Goal: Find specific page/section: Find specific page/section

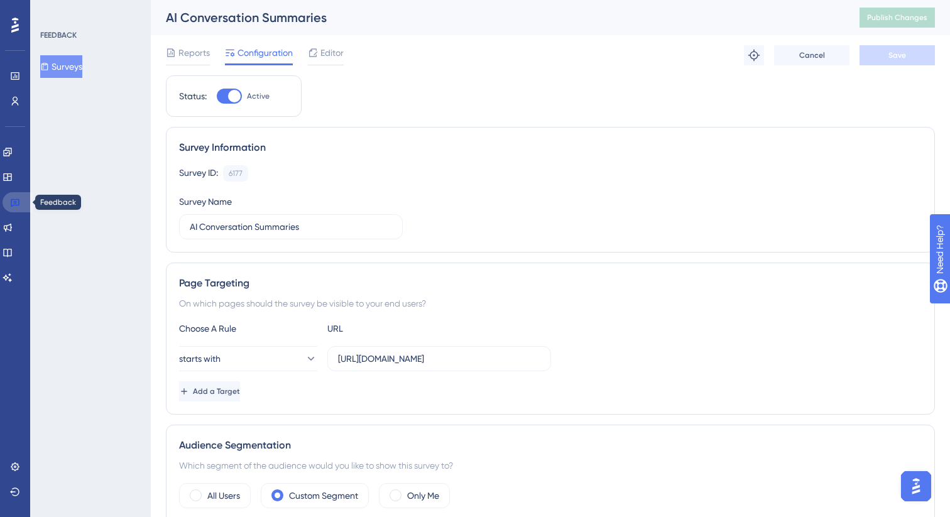
click at [14, 205] on icon at bounding box center [15, 203] width 9 height 8
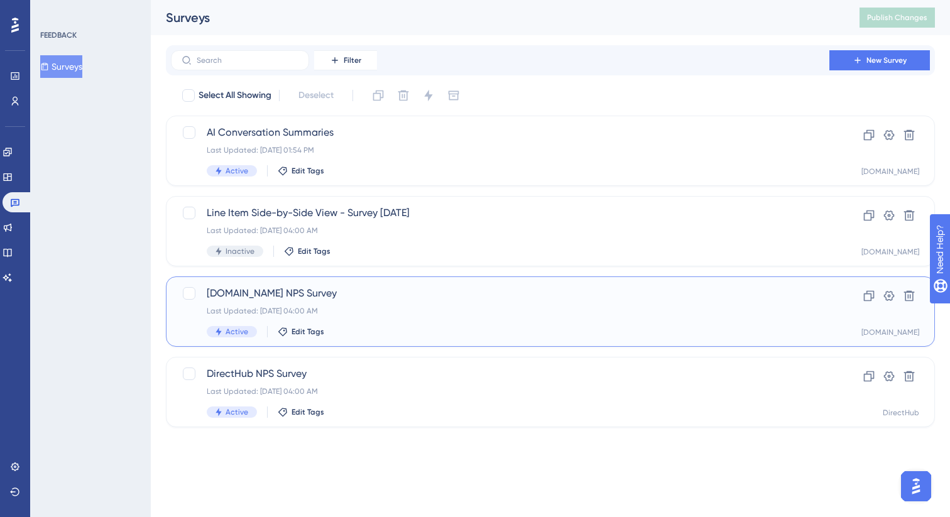
click at [338, 328] on div "Active Edit Tags" at bounding box center [500, 331] width 587 height 11
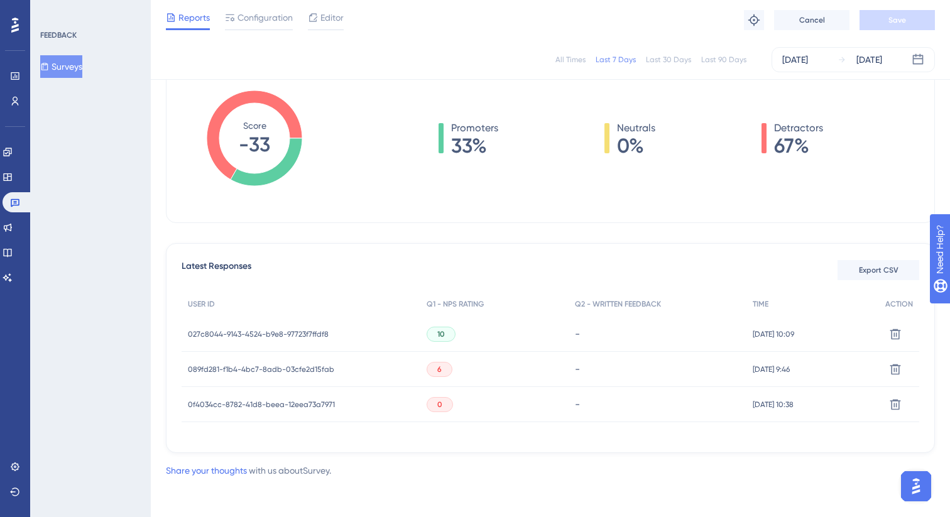
scroll to position [193, 0]
click at [293, 330] on span "027c8044-9143-4524-b9e8-97723f7ffdf8" at bounding box center [258, 333] width 141 height 10
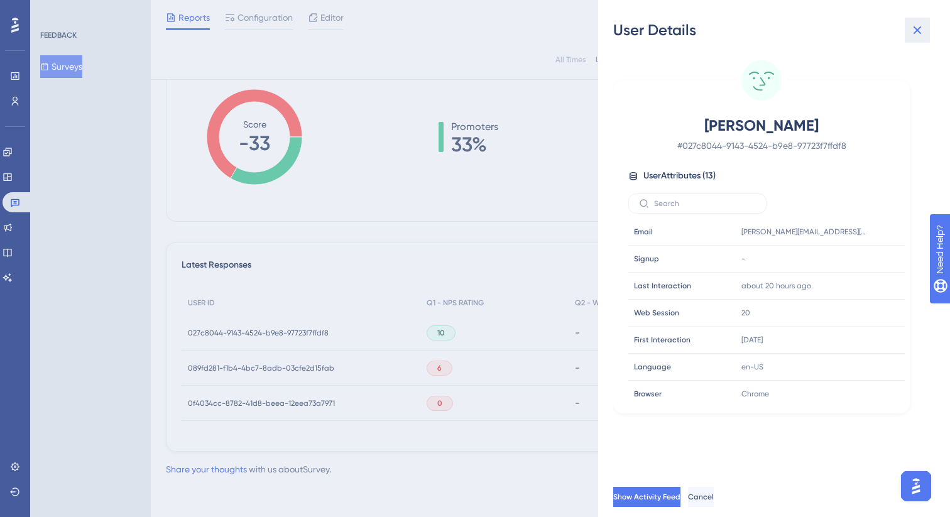
click at [921, 23] on icon at bounding box center [916, 30] width 15 height 15
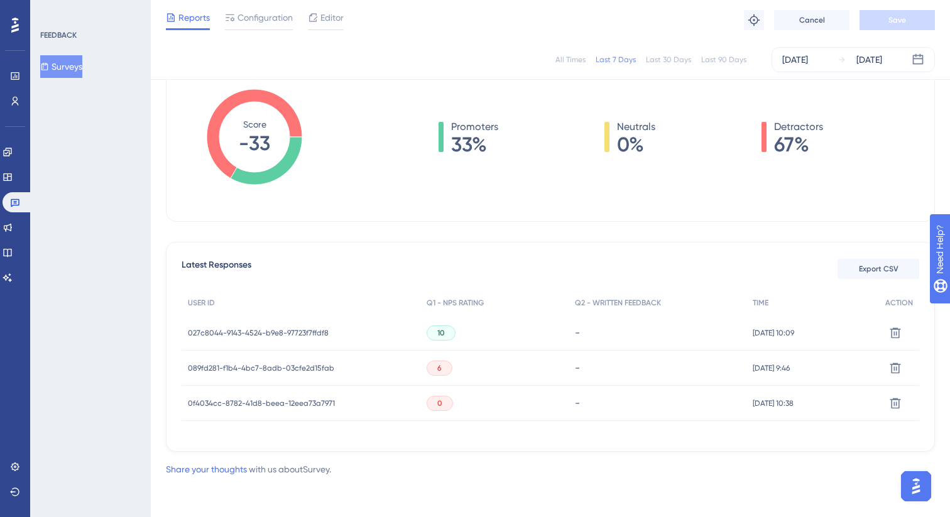
click at [316, 364] on span "089fd281-f1b4-4bc7-8adb-03cfe2d15fab" at bounding box center [261, 368] width 146 height 10
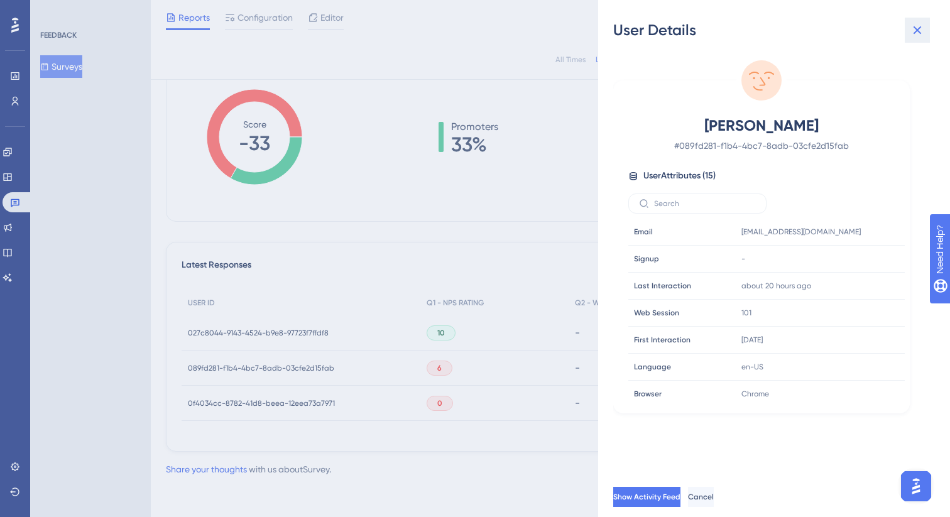
click at [919, 30] on icon at bounding box center [916, 30] width 15 height 15
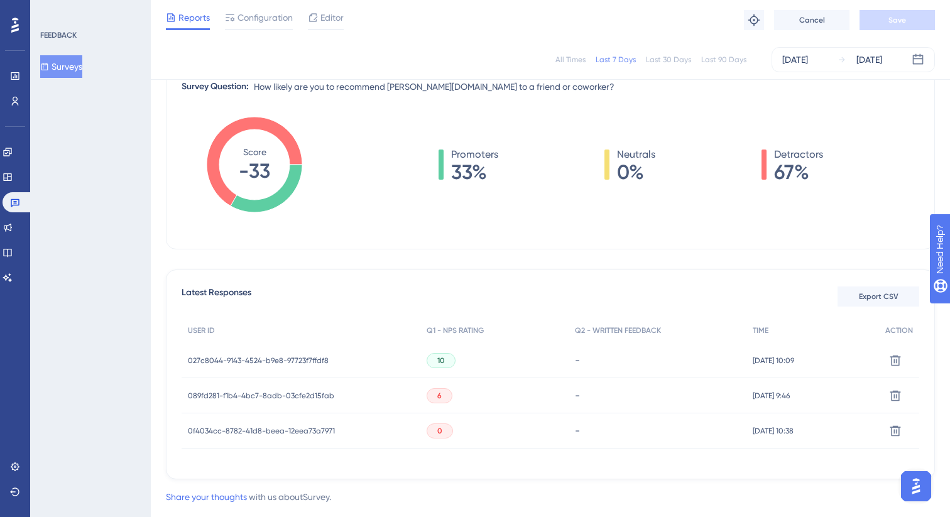
scroll to position [0, 0]
